Goal: Transaction & Acquisition: Book appointment/travel/reservation

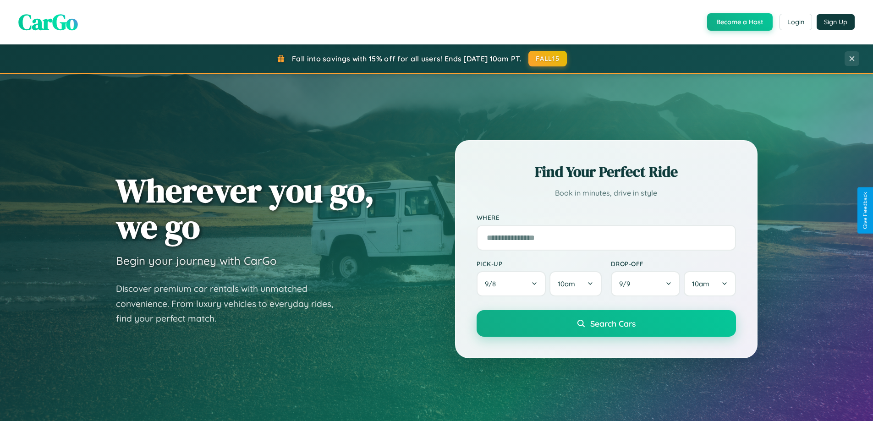
scroll to position [631, 0]
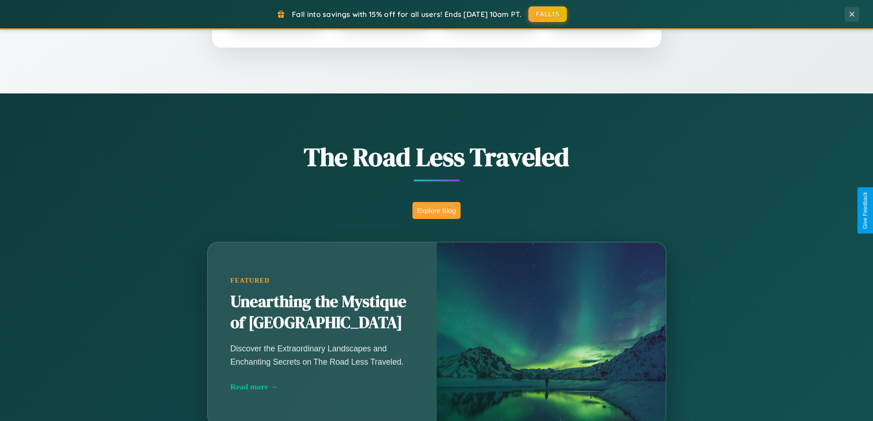
click at [436, 210] on button "Explore Blog" at bounding box center [436, 210] width 48 height 17
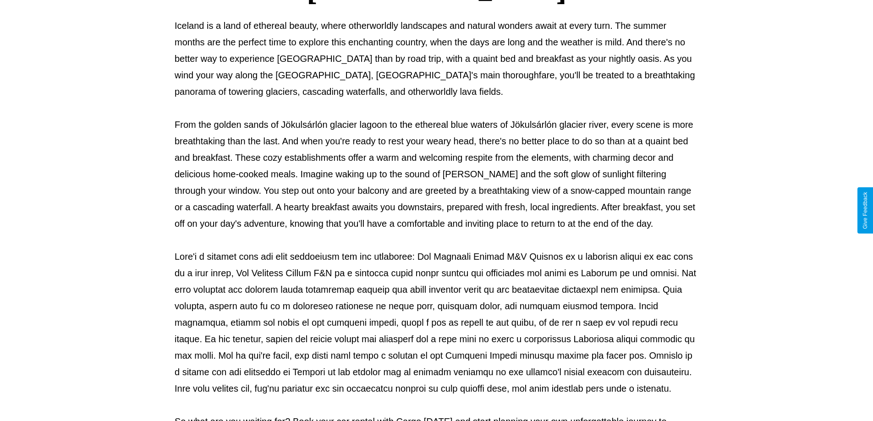
scroll to position [296, 0]
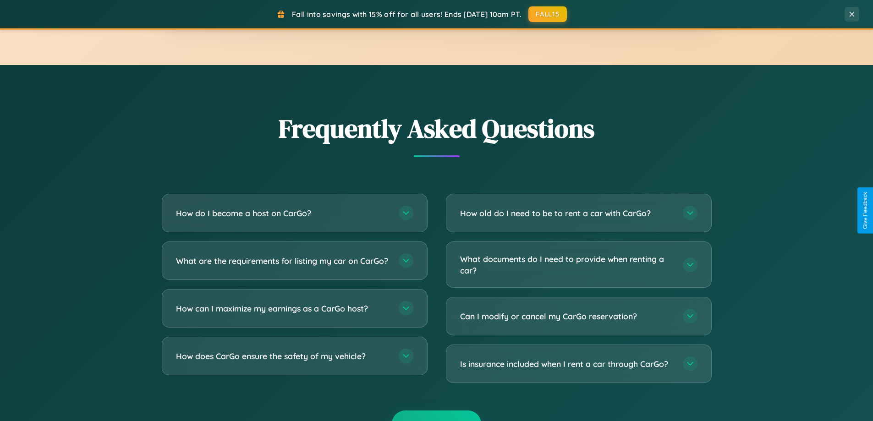
scroll to position [1763, 0]
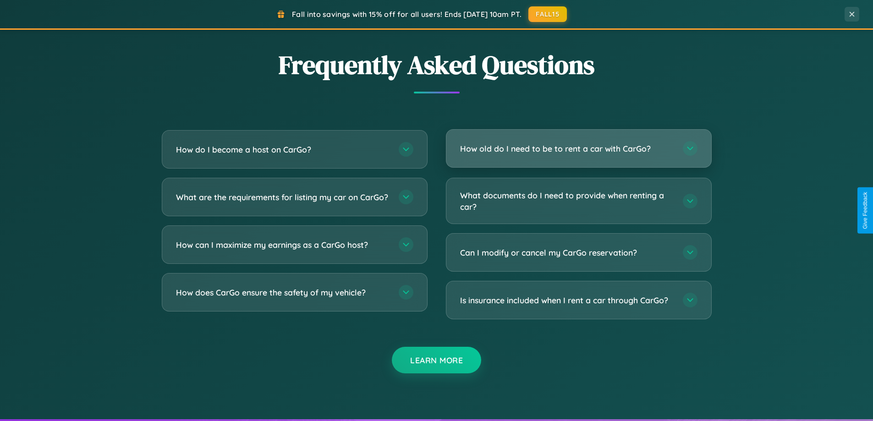
click at [578, 148] on h3 "How old do I need to be to rent a car with CarGo?" at bounding box center [567, 148] width 214 height 11
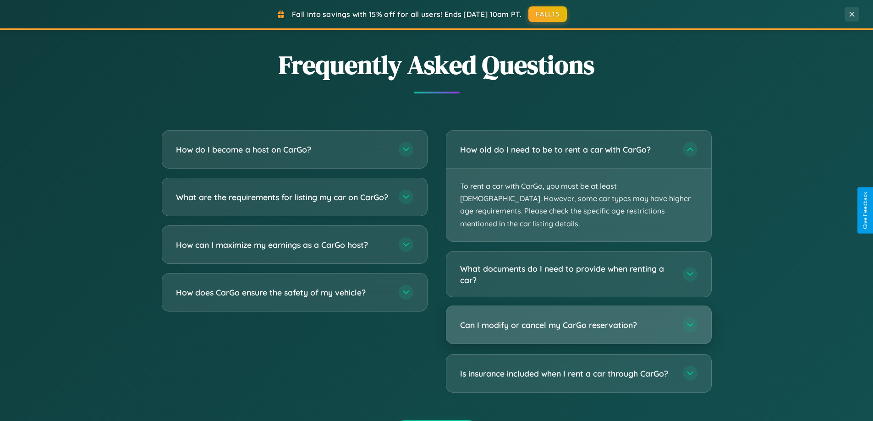
click at [578, 319] on h3 "Can I modify or cancel my CarGo reservation?" at bounding box center [567, 324] width 214 height 11
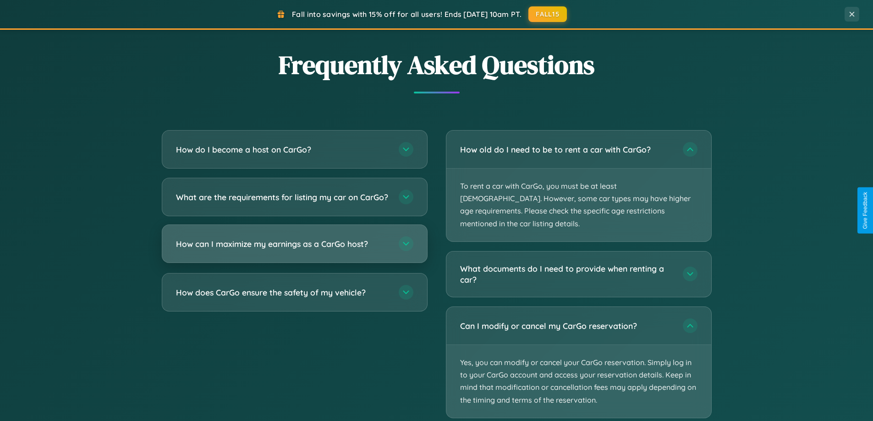
click at [294, 250] on h3 "How can I maximize my earnings as a CarGo host?" at bounding box center [283, 243] width 214 height 11
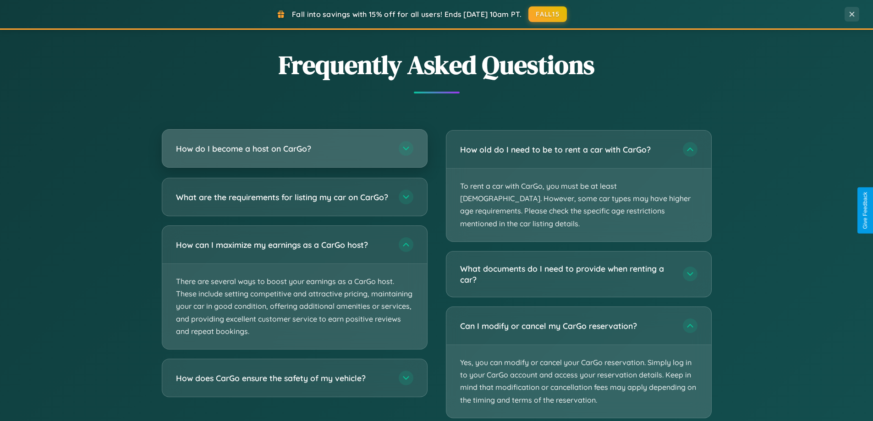
click at [294, 148] on h3 "How do I become a host on CarGo?" at bounding box center [283, 148] width 214 height 11
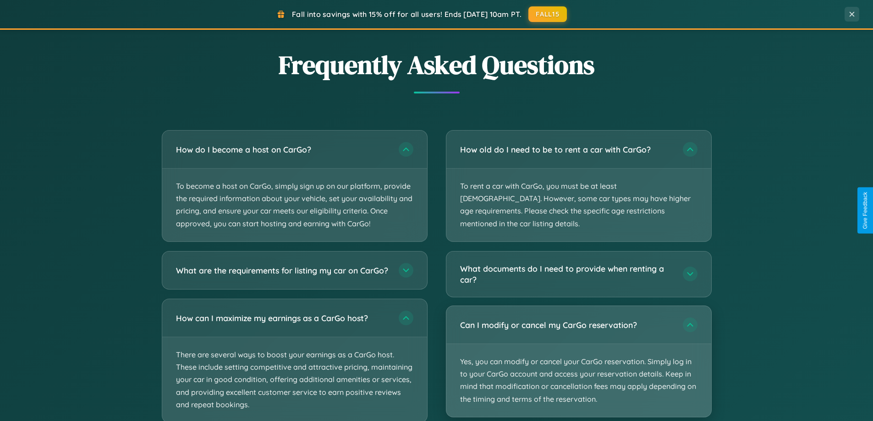
click at [578, 350] on p "Yes, you can modify or cancel your CarGo reservation. Simply log in to your Car…" at bounding box center [578, 380] width 265 height 73
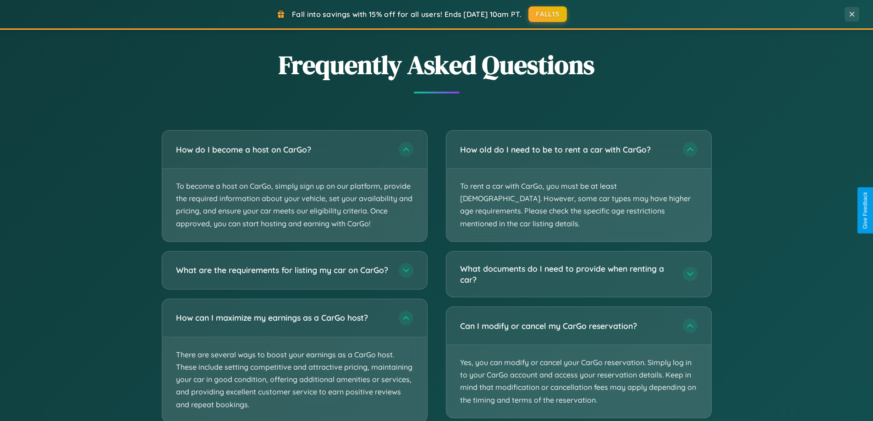
scroll to position [1821, 0]
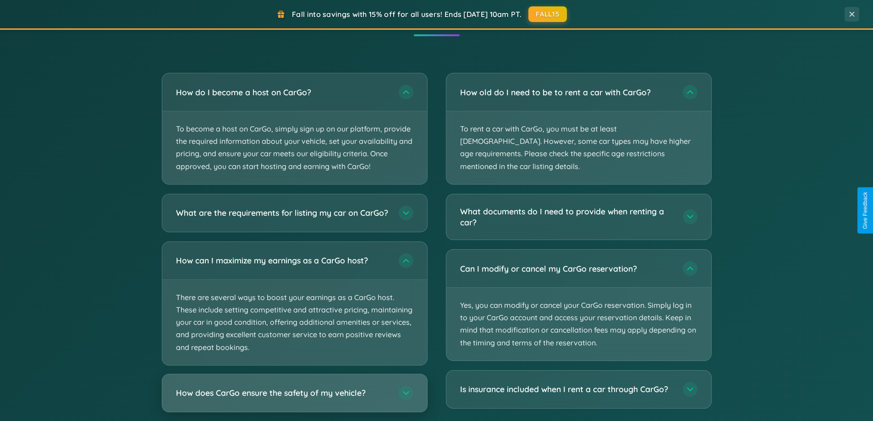
click at [294, 399] on h3 "How does CarGo ensure the safety of my vehicle?" at bounding box center [283, 392] width 214 height 11
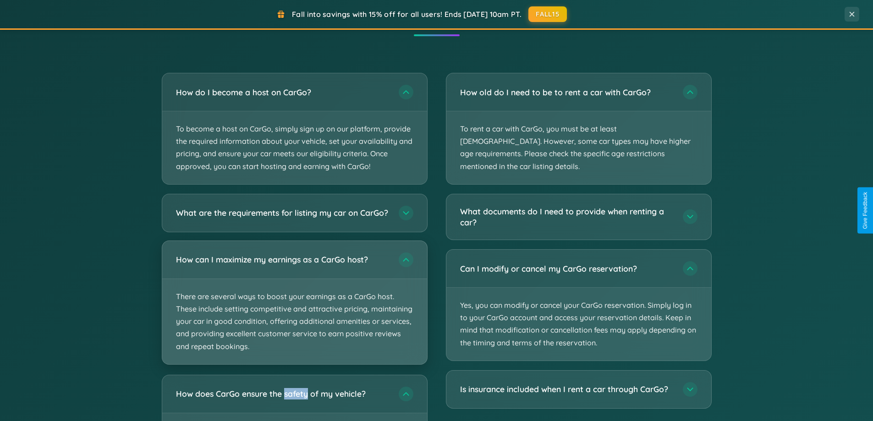
click at [294, 311] on p "There are several ways to boost your earnings as a CarGo host. These include se…" at bounding box center [294, 321] width 265 height 85
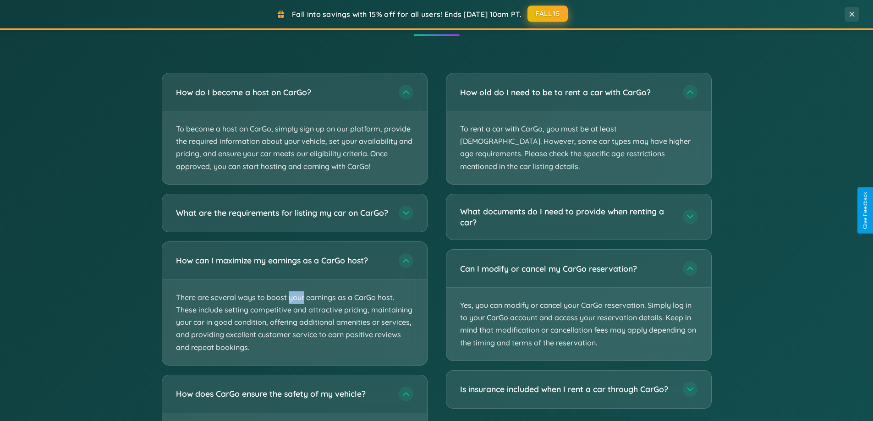
click at [548, 14] on button "FALL15" at bounding box center [547, 13] width 40 height 16
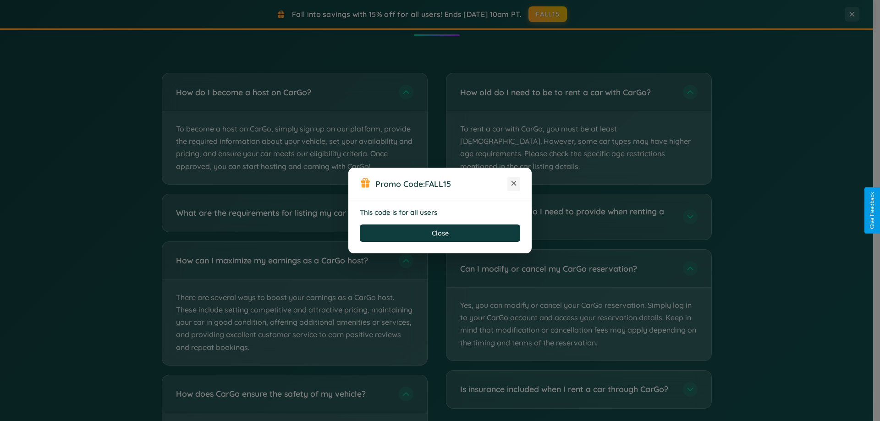
click at [514, 184] on icon at bounding box center [513, 183] width 9 height 9
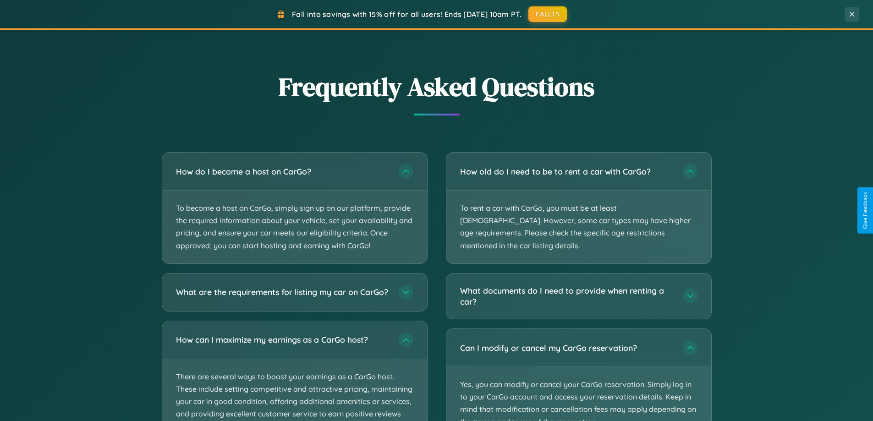
scroll to position [27, 0]
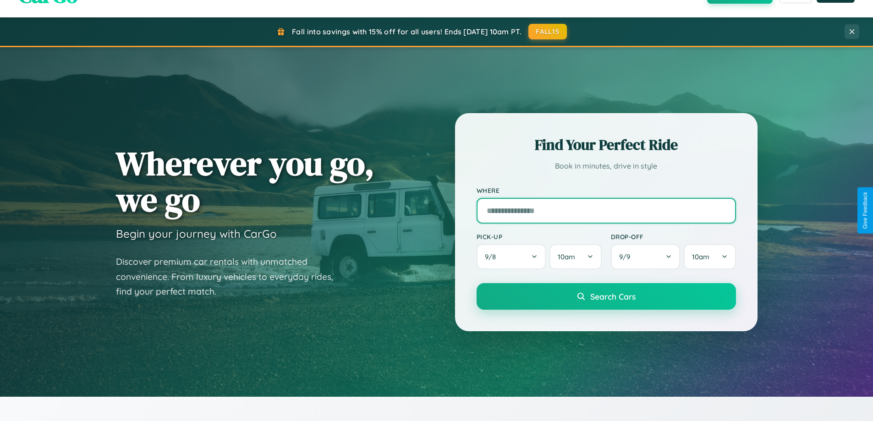
click at [606, 210] on input "text" at bounding box center [606, 211] width 259 height 26
type input "**********"
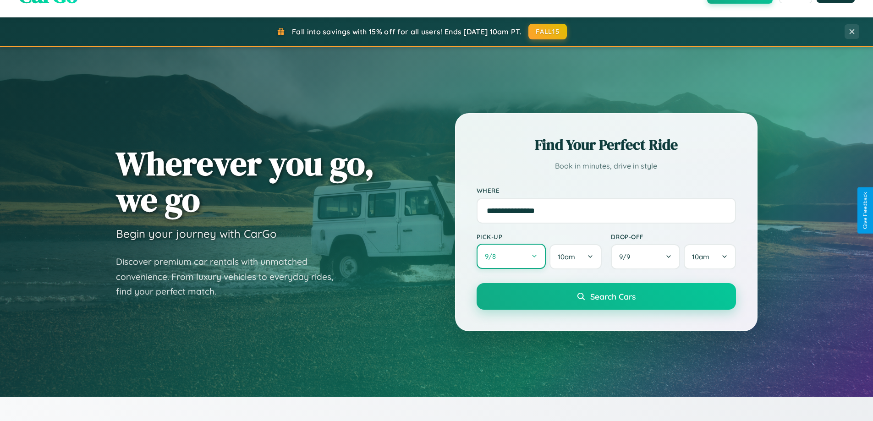
click at [511, 257] on button "9 / 8" at bounding box center [512, 256] width 70 height 25
select select "*"
select select "****"
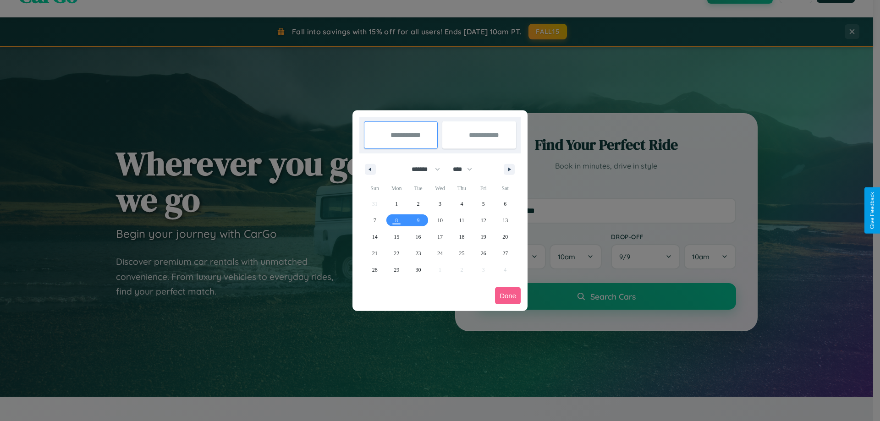
click at [422, 169] on select "******* ******** ***** ***** *** **** **** ****** ********* ******* ******** **…" at bounding box center [424, 169] width 39 height 15
select select "*"
click at [483, 236] on span "17" at bounding box center [483, 237] width 5 height 16
type input "**********"
click at [418, 253] on span "21" at bounding box center [418, 253] width 5 height 16
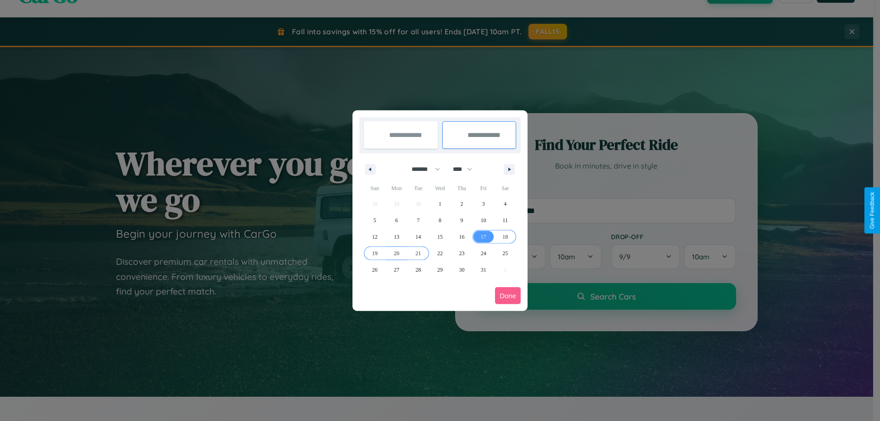
type input "**********"
click at [508, 296] on button "Done" at bounding box center [508, 295] width 26 height 17
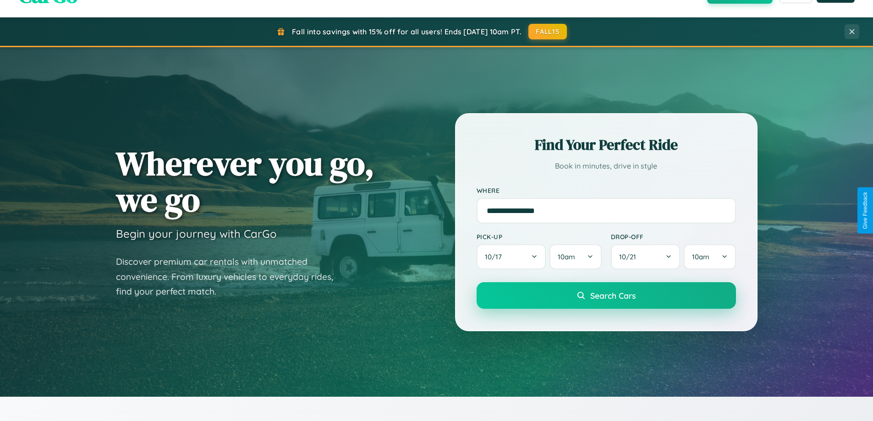
click at [606, 296] on span "Search Cars" at bounding box center [612, 296] width 45 height 10
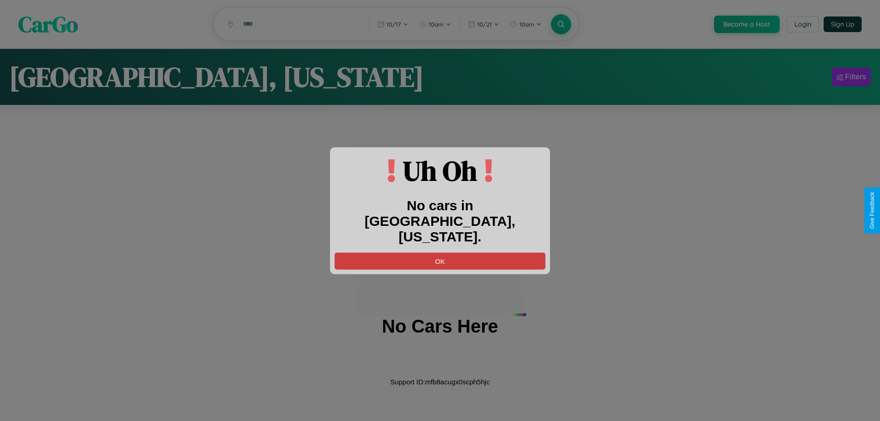
click at [440, 252] on button "OK" at bounding box center [440, 260] width 211 height 17
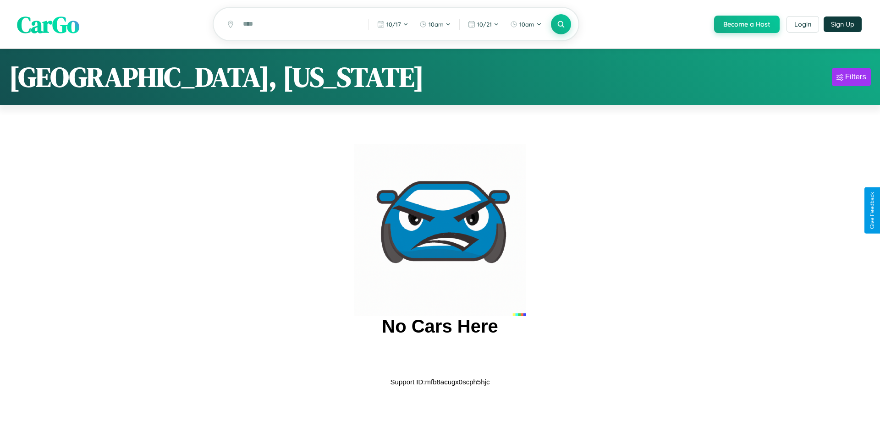
click at [48, 25] on span "CarGo" at bounding box center [48, 24] width 62 height 32
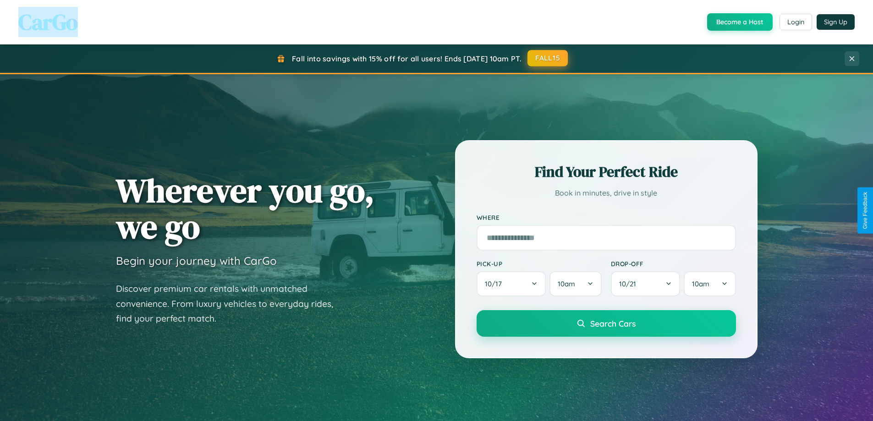
click at [548, 58] on button "FALL15" at bounding box center [547, 58] width 40 height 16
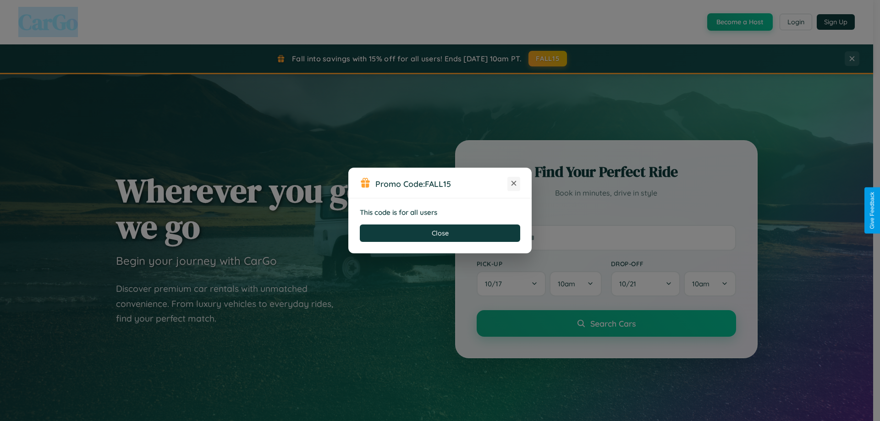
click at [514, 184] on icon at bounding box center [513, 183] width 9 height 9
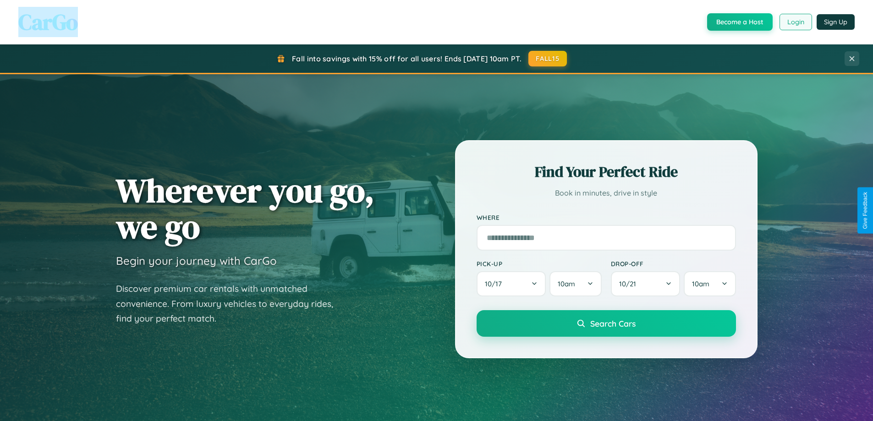
click at [795, 22] on button "Login" at bounding box center [795, 22] width 33 height 16
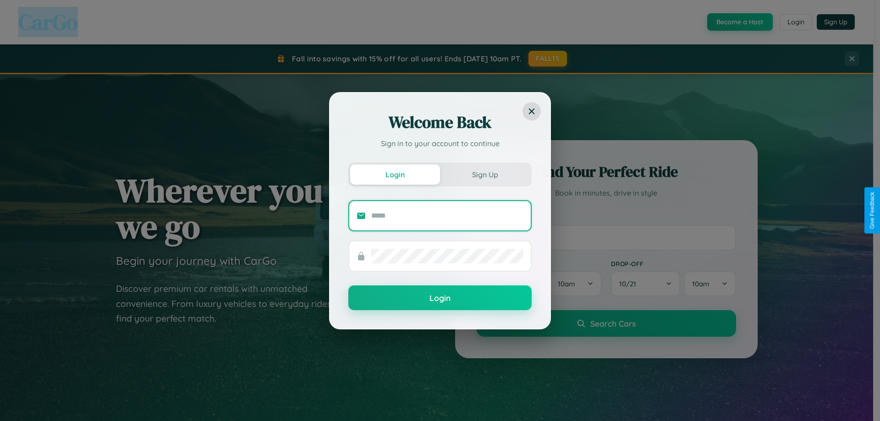
click at [447, 215] on input "text" at bounding box center [447, 215] width 152 height 15
type input "**********"
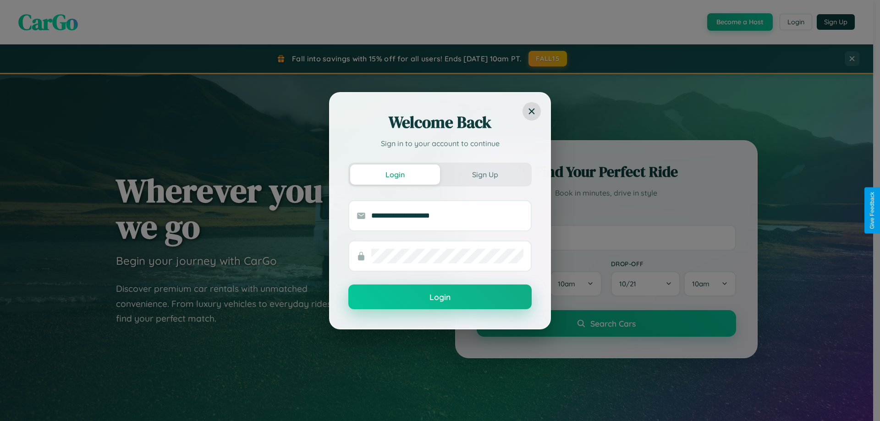
click at [440, 297] on button "Login" at bounding box center [439, 297] width 183 height 25
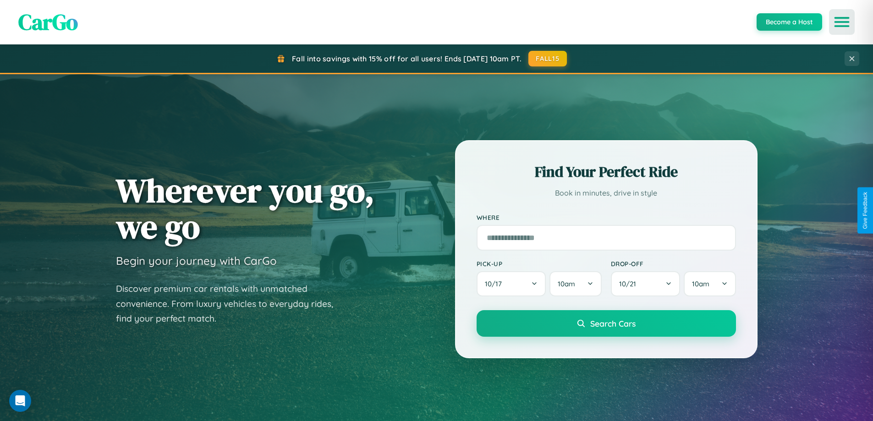
click at [842, 22] on icon "Open menu" at bounding box center [841, 22] width 13 height 8
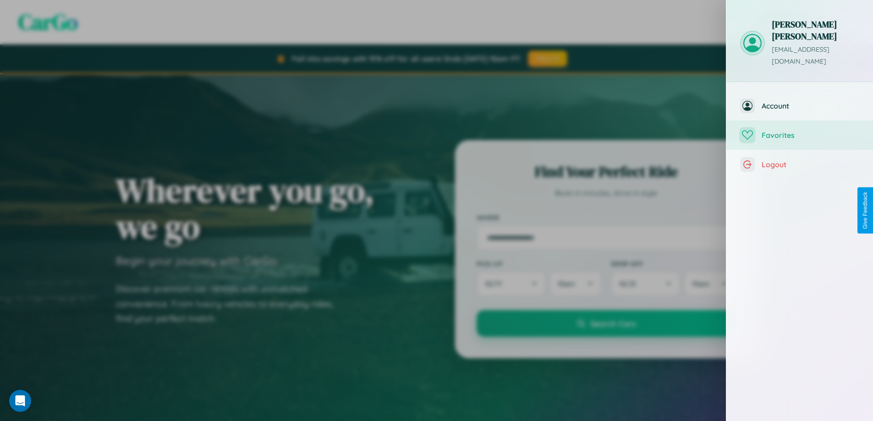
click at [800, 131] on span "Favorites" at bounding box center [811, 135] width 98 height 9
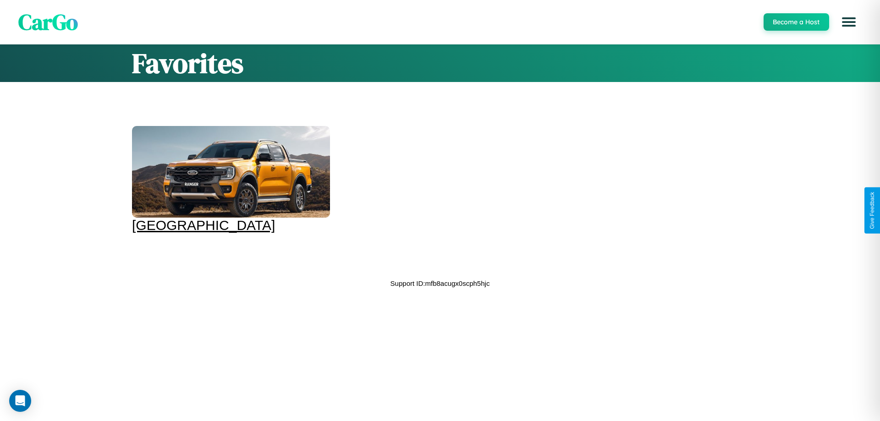
click at [230, 180] on div at bounding box center [231, 172] width 198 height 92
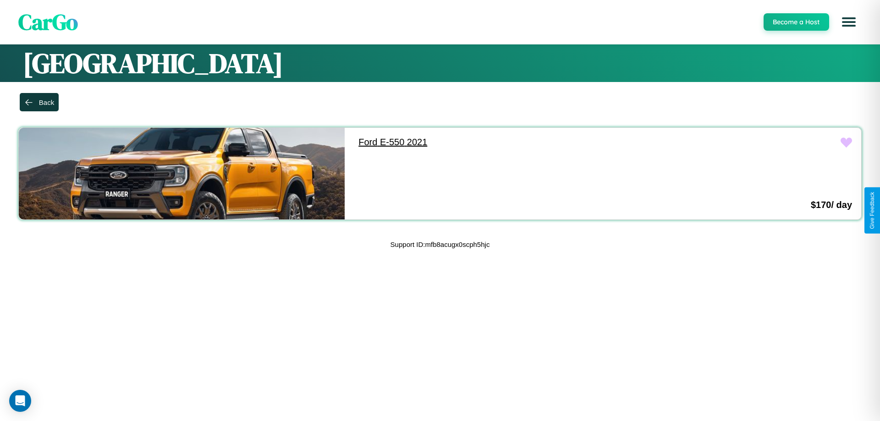
click at [508, 142] on link "Ford E-550 2021" at bounding box center [512, 142] width 326 height 29
